Goal: Understand process/instructions

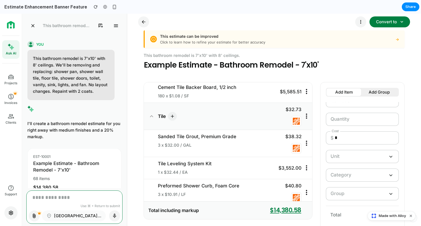
scroll to position [8, 0]
click at [251, 39] on div "This estimate can be improved Click to learn how to refine your estimate for be…" at bounding box center [276, 38] width 232 height 11
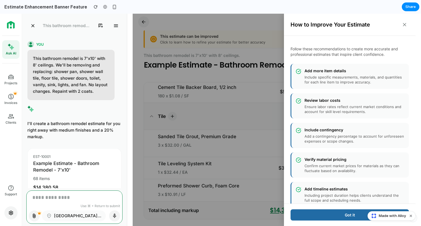
scroll to position [10, 0]
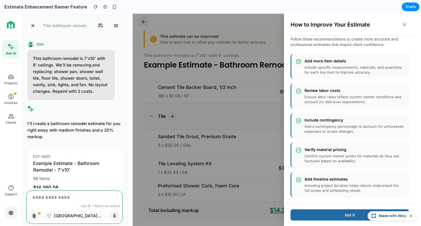
click at [334, 92] on div "Review labor costs" at bounding box center [355, 90] width 100 height 5
click at [320, 215] on button "Got it" at bounding box center [350, 215] width 118 height 11
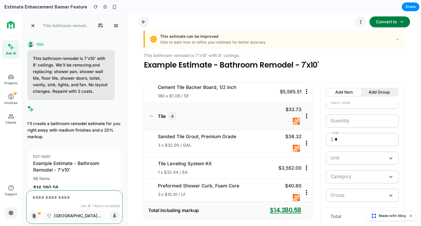
scroll to position [499, 0]
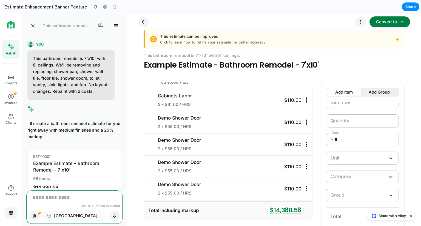
click at [52, 204] on textarea at bounding box center [72, 197] width 81 height 13
type textarea "**********"
click at [156, 45] on div "This estimate can be improved Click to learn how to refine your estimate for be…" at bounding box center [274, 39] width 261 height 18
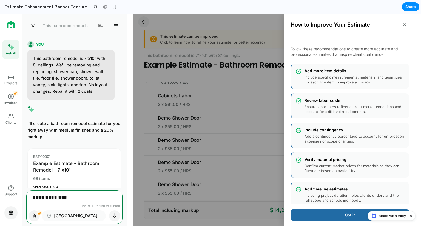
click at [189, 70] on div at bounding box center [274, 120] width 283 height 213
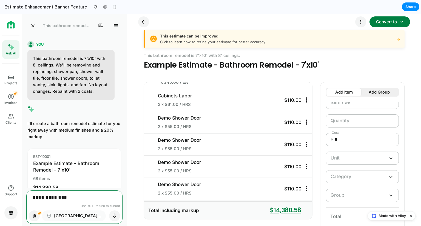
click at [205, 40] on div "Click to learn how to refine your estimate for better accuracy" at bounding box center [276, 41] width 232 height 5
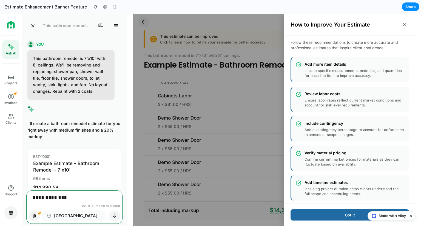
scroll to position [10, 0]
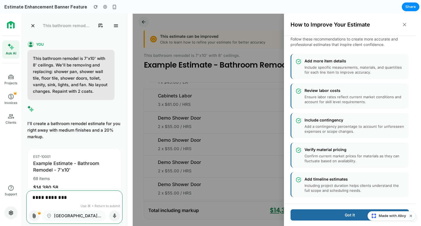
click at [257, 145] on div at bounding box center [274, 120] width 283 height 213
